Goal: Task Accomplishment & Management: Use online tool/utility

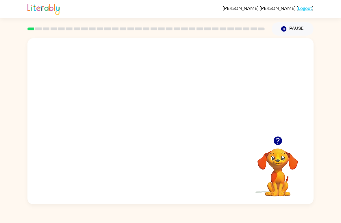
click at [207, 95] on video "Your browser must support playing .mp4 files to use Literably. Please try using…" at bounding box center [170, 87] width 286 height 98
click at [169, 117] on div at bounding box center [170, 124] width 37 height 21
click at [178, 123] on div at bounding box center [170, 124] width 37 height 21
click at [182, 125] on div at bounding box center [170, 124] width 37 height 21
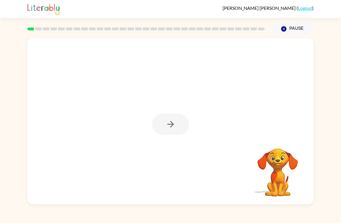
click at [177, 115] on div at bounding box center [170, 124] width 37 height 21
click at [175, 119] on icon "button" at bounding box center [171, 124] width 10 height 10
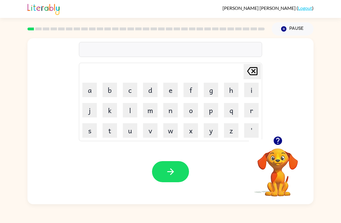
click at [279, 143] on icon "button" at bounding box center [278, 141] width 8 height 8
click at [211, 113] on button "p" at bounding box center [211, 110] width 14 height 14
click at [170, 89] on button "e" at bounding box center [170, 90] width 14 height 14
click at [292, 19] on div "Pause Pause" at bounding box center [170, 28] width 286 height 21
click at [255, 109] on button "r" at bounding box center [251, 110] width 14 height 14
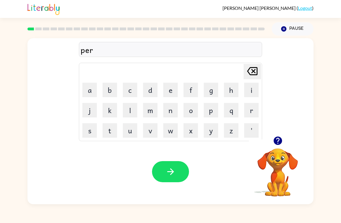
click at [193, 88] on button "f" at bounding box center [191, 90] width 14 height 14
click at [189, 110] on button "o" at bounding box center [191, 110] width 14 height 14
click at [248, 112] on button "r" at bounding box center [251, 110] width 14 height 14
click at [211, 130] on button "y" at bounding box center [211, 130] width 14 height 14
click at [253, 71] on icon at bounding box center [252, 71] width 10 height 8
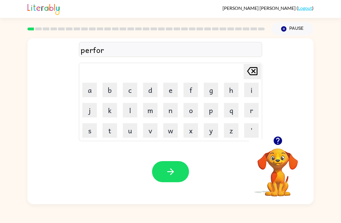
click at [155, 109] on button "m" at bounding box center [150, 110] width 14 height 14
click at [178, 170] on button "button" at bounding box center [170, 171] width 37 height 21
click at [126, 111] on button "l" at bounding box center [130, 110] width 14 height 14
click at [189, 113] on button "o" at bounding box center [191, 110] width 14 height 14
click at [136, 137] on button "u" at bounding box center [130, 130] width 14 height 14
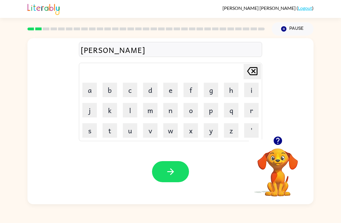
click at [154, 91] on button "d" at bounding box center [150, 90] width 14 height 14
click at [173, 175] on icon "button" at bounding box center [171, 172] width 10 height 10
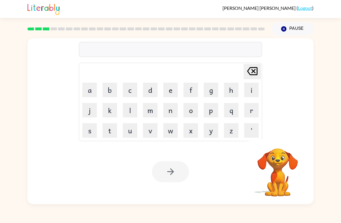
click at [282, 160] on video "Your browser must support playing .mp4 files to use Literably. Please try using…" at bounding box center [278, 168] width 58 height 58
click at [326, 96] on div "Delete Delete last character input a b c d e f g h i j k l m n o p q r s t u v …" at bounding box center [170, 120] width 341 height 169
click at [275, 146] on button "button" at bounding box center [278, 140] width 15 height 15
click at [272, 154] on video "Your browser must support playing .mp4 files to use Literably. Please try using…" at bounding box center [278, 168] width 58 height 58
click at [284, 165] on video "Your browser must support playing .mp4 files to use Literably. Please try using…" at bounding box center [278, 168] width 58 height 58
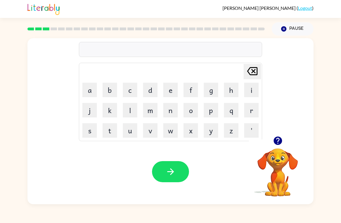
click at [278, 162] on video "Your browser must support playing .mp4 files to use Literably. Please try using…" at bounding box center [278, 168] width 58 height 58
click at [280, 142] on icon "button" at bounding box center [278, 141] width 8 height 8
click at [190, 94] on button "f" at bounding box center [191, 90] width 14 height 14
click at [249, 96] on button "i" at bounding box center [251, 90] width 14 height 14
click at [251, 114] on button "r" at bounding box center [251, 110] width 14 height 14
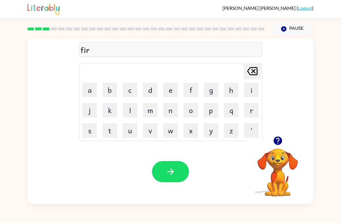
click at [165, 95] on button "e" at bounding box center [170, 90] width 14 height 14
click at [210, 113] on button "p" at bounding box center [211, 110] width 14 height 14
click at [256, 108] on button "r" at bounding box center [251, 110] width 14 height 14
click at [133, 141] on table "Delete Delete last character input a b c d e f g h i j k l m n o p q r s t u v …" at bounding box center [170, 102] width 183 height 78
click at [129, 136] on button "u" at bounding box center [130, 130] width 14 height 14
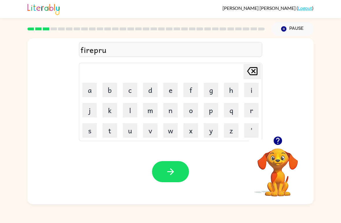
click at [152, 132] on button "v" at bounding box center [150, 130] width 14 height 14
click at [172, 95] on button "e" at bounding box center [170, 90] width 14 height 14
click at [176, 181] on button "button" at bounding box center [170, 171] width 37 height 21
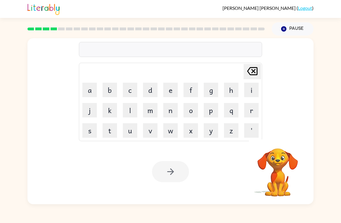
click at [277, 170] on video "Your browser must support playing .mp4 files to use Literably. Please try using…" at bounding box center [278, 168] width 58 height 58
click at [296, 172] on video "Your browser must support playing .mp4 files to use Literably. Please try using…" at bounding box center [278, 168] width 58 height 58
click at [273, 161] on video "Your browser must support playing .mp4 files to use Literably. Please try using…" at bounding box center [278, 168] width 58 height 58
click at [275, 145] on icon "button" at bounding box center [278, 141] width 10 height 10
click at [272, 168] on video "Your browser must support playing .mp4 files to use Literably. Please try using…" at bounding box center [278, 168] width 58 height 58
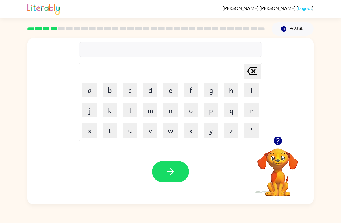
click at [277, 148] on button "button" at bounding box center [278, 140] width 15 height 15
click at [90, 125] on button "s" at bounding box center [89, 130] width 14 height 14
click at [130, 91] on button "c" at bounding box center [130, 90] width 14 height 14
click at [252, 110] on button "r" at bounding box center [251, 110] width 14 height 14
click at [133, 131] on button "u" at bounding box center [130, 130] width 14 height 14
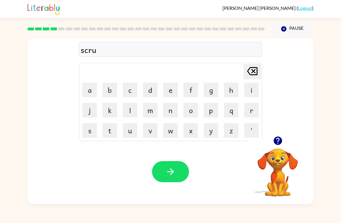
click at [172, 97] on button "e" at bounding box center [170, 90] width 14 height 14
click at [165, 178] on button "button" at bounding box center [170, 171] width 37 height 21
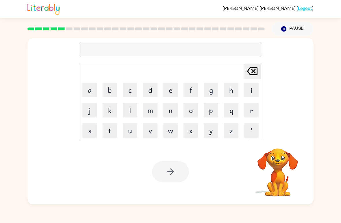
click at [281, 160] on video "Your browser must support playing .mp4 files to use Literably. Please try using…" at bounding box center [278, 168] width 58 height 58
click at [171, 89] on button "e" at bounding box center [170, 90] width 14 height 14
click at [171, 115] on button "n" at bounding box center [170, 110] width 14 height 14
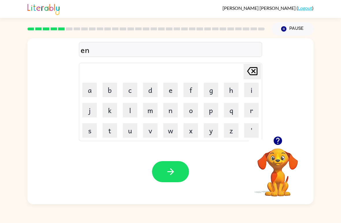
click at [194, 111] on button "o" at bounding box center [191, 110] width 14 height 14
click at [249, 115] on button "r" at bounding box center [251, 110] width 14 height 14
click at [149, 112] on button "m" at bounding box center [150, 110] width 14 height 14
click at [167, 97] on button "e" at bounding box center [170, 90] width 14 height 14
click at [89, 136] on button "s" at bounding box center [89, 130] width 14 height 14
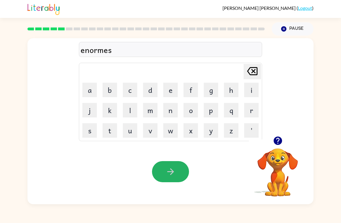
click at [174, 178] on button "button" at bounding box center [170, 171] width 37 height 21
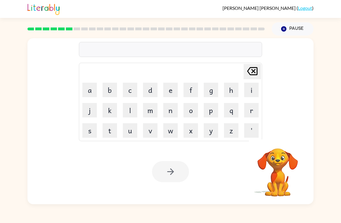
click at [287, 163] on video "Your browser must support playing .mp4 files to use Literably. Please try using…" at bounding box center [278, 168] width 58 height 58
click at [282, 152] on video "Your browser must support playing .mp4 files to use Literably. Please try using…" at bounding box center [278, 168] width 58 height 58
click at [279, 161] on video "Your browser must support playing .mp4 files to use Literably. Please try using…" at bounding box center [278, 168] width 58 height 58
click at [250, 117] on button "r" at bounding box center [251, 110] width 14 height 14
click at [175, 93] on button "e" at bounding box center [170, 90] width 14 height 14
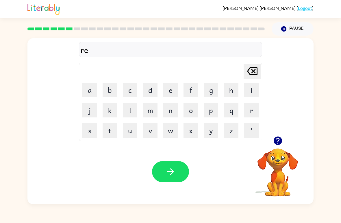
click at [147, 115] on button "m" at bounding box center [150, 110] width 14 height 14
click at [245, 92] on button "i" at bounding box center [251, 90] width 14 height 14
click at [277, 139] on icon "button" at bounding box center [278, 141] width 10 height 10
click at [272, 172] on video "Your browser must support playing .mp4 files to use Literably. Please try using…" at bounding box center [278, 168] width 58 height 58
click at [173, 116] on button "n" at bounding box center [170, 110] width 14 height 14
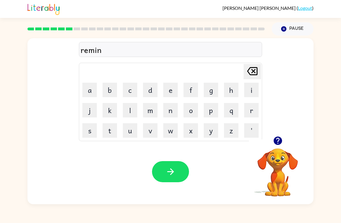
click at [147, 93] on button "d" at bounding box center [150, 90] width 14 height 14
click at [164, 172] on button "button" at bounding box center [170, 171] width 37 height 21
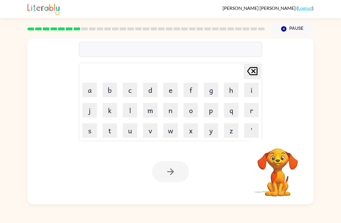
click at [273, 159] on video "Your browser must support playing .mp4 files to use Literably. Please try using…" at bounding box center [278, 168] width 58 height 58
click at [151, 110] on button "m" at bounding box center [150, 110] width 14 height 14
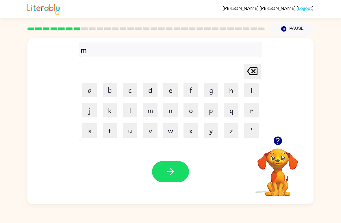
click at [90, 93] on button "a" at bounding box center [89, 90] width 14 height 14
click at [211, 113] on button "p" at bounding box center [211, 110] width 14 height 14
click at [252, 116] on button "r" at bounding box center [251, 110] width 14 height 14
click at [256, 74] on icon "Delete Delete last character input" at bounding box center [253, 71] width 14 height 14
click at [130, 117] on button "l" at bounding box center [130, 110] width 14 height 14
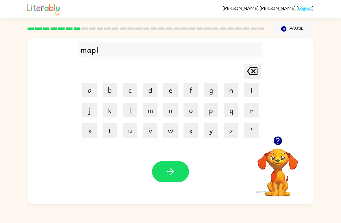
click at [168, 94] on button "e" at bounding box center [170, 90] width 14 height 14
click at [170, 171] on icon "button" at bounding box center [171, 172] width 10 height 10
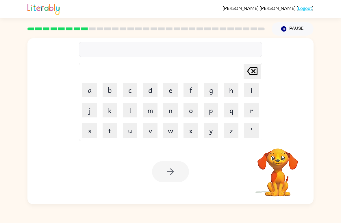
click at [276, 159] on video "Your browser must support playing .mp4 files to use Literably. Please try using…" at bounding box center [278, 168] width 58 height 58
click at [111, 88] on button "b" at bounding box center [110, 90] width 14 height 14
click at [250, 93] on button "i" at bounding box center [251, 90] width 14 height 14
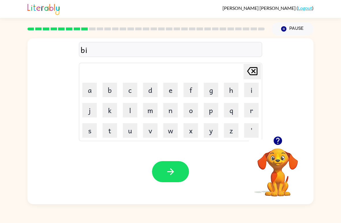
click at [93, 131] on button "s" at bounding box center [89, 130] width 14 height 14
click at [250, 90] on button "i" at bounding box center [251, 90] width 14 height 14
click at [106, 89] on button "b" at bounding box center [110, 90] width 14 height 14
click at [124, 110] on button "l" at bounding box center [130, 110] width 14 height 14
click at [171, 91] on button "e" at bounding box center [170, 90] width 14 height 14
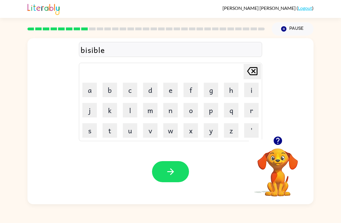
click at [169, 175] on icon "button" at bounding box center [171, 172] width 10 height 10
click at [87, 134] on button "s" at bounding box center [89, 130] width 14 height 14
click at [112, 133] on button "t" at bounding box center [110, 130] width 14 height 14
click at [94, 91] on button "a" at bounding box center [89, 90] width 14 height 14
click at [106, 96] on button "b" at bounding box center [110, 90] width 14 height 14
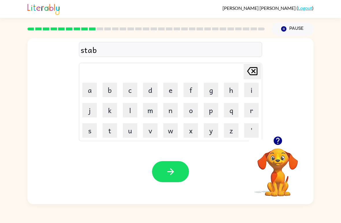
click at [128, 115] on button "l" at bounding box center [130, 110] width 14 height 14
click at [170, 91] on button "e" at bounding box center [170, 90] width 14 height 14
click at [164, 176] on button "button" at bounding box center [170, 171] width 37 height 21
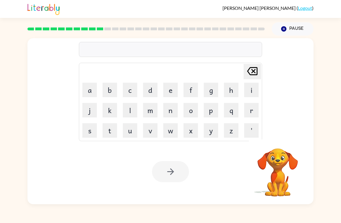
click at [253, 90] on button "i" at bounding box center [251, 90] width 14 height 14
click at [169, 110] on button "n" at bounding box center [170, 110] width 14 height 14
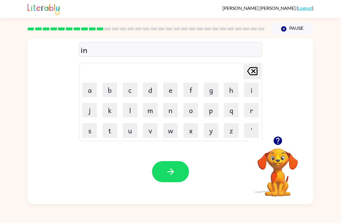
click at [88, 130] on button "s" at bounding box center [89, 130] width 14 height 14
click at [168, 90] on button "e" at bounding box center [170, 90] width 14 height 14
click at [247, 112] on button "r" at bounding box center [251, 110] width 14 height 14
click at [111, 129] on button "t" at bounding box center [110, 130] width 14 height 14
click at [181, 165] on button "button" at bounding box center [170, 171] width 37 height 21
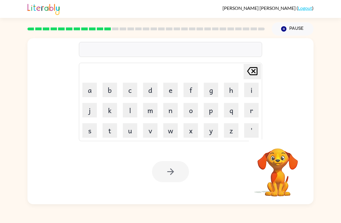
click at [279, 169] on video "Your browser must support playing .mp4 files to use Literably. Please try using…" at bounding box center [278, 168] width 58 height 58
click at [285, 163] on video "Your browser must support playing .mp4 files to use Literably. Please try using…" at bounding box center [278, 168] width 58 height 58
click at [249, 110] on button "r" at bounding box center [251, 110] width 14 height 14
click at [189, 108] on button "o" at bounding box center [191, 110] width 14 height 14
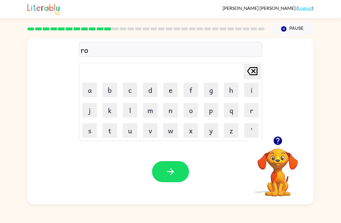
click at [213, 109] on button "p" at bounding box center [211, 110] width 14 height 14
click at [170, 91] on button "e" at bounding box center [170, 90] width 14 height 14
click at [179, 176] on button "button" at bounding box center [170, 171] width 37 height 21
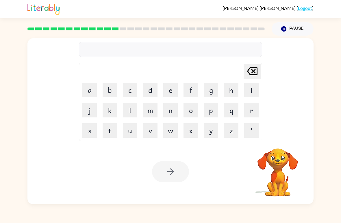
click at [275, 172] on video "Your browser must support playing .mp4 files to use Literably. Please try using…" at bounding box center [278, 168] width 58 height 58
click at [148, 127] on button "v" at bounding box center [150, 130] width 14 height 14
click at [191, 111] on button "o" at bounding box center [191, 110] width 14 height 14
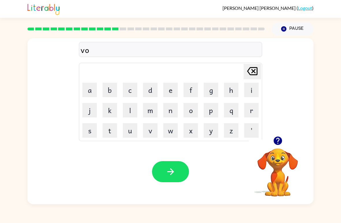
click at [132, 107] on button "l" at bounding box center [130, 110] width 14 height 14
click at [129, 126] on button "u" at bounding box center [130, 130] width 14 height 14
click at [152, 111] on button "m" at bounding box center [150, 110] width 14 height 14
click at [169, 87] on button "e" at bounding box center [170, 90] width 14 height 14
click at [187, 178] on button "button" at bounding box center [170, 171] width 37 height 21
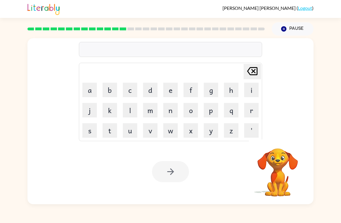
click at [89, 133] on button "s" at bounding box center [89, 130] width 14 height 14
click at [132, 128] on button "u" at bounding box center [130, 130] width 14 height 14
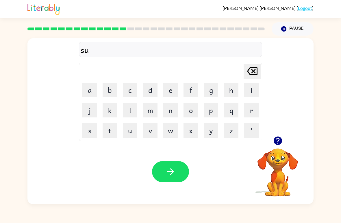
click at [254, 87] on button "i" at bounding box center [251, 90] width 14 height 14
click at [108, 132] on button "t" at bounding box center [110, 130] width 14 height 14
click at [169, 111] on button "n" at bounding box center [170, 110] width 14 height 14
click at [166, 90] on button "e" at bounding box center [170, 90] width 14 height 14
click at [86, 135] on button "s" at bounding box center [89, 130] width 14 height 14
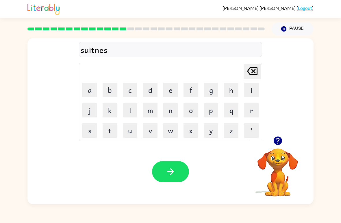
click at [84, 129] on button "s" at bounding box center [89, 130] width 14 height 14
click at [165, 166] on button "button" at bounding box center [170, 171] width 37 height 21
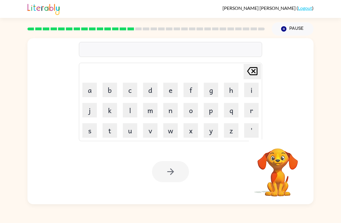
click at [294, 29] on button "Pause Pause" at bounding box center [293, 28] width 42 height 13
